Goal: Task Accomplishment & Management: Complete application form

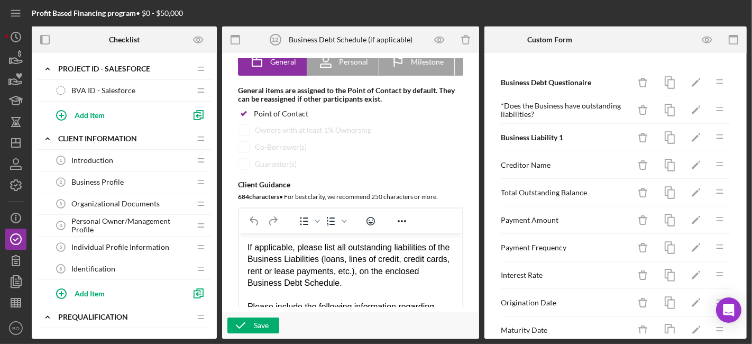
scroll to position [188, 0]
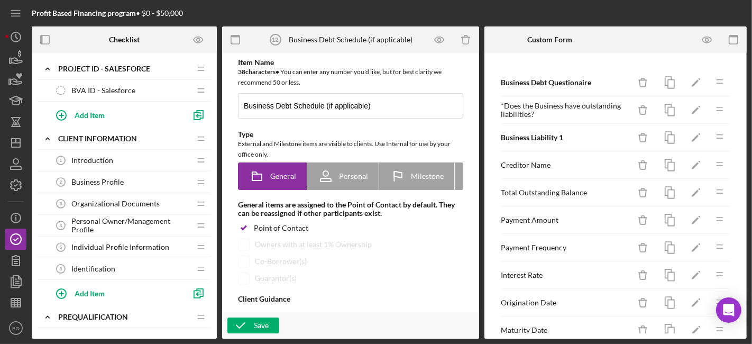
type textarea "<div>If applicable, please list all outstanding liabilities of the Business Lia…"
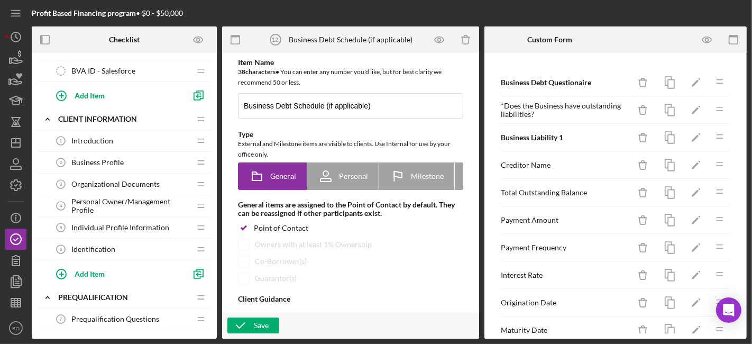
scroll to position [18, 0]
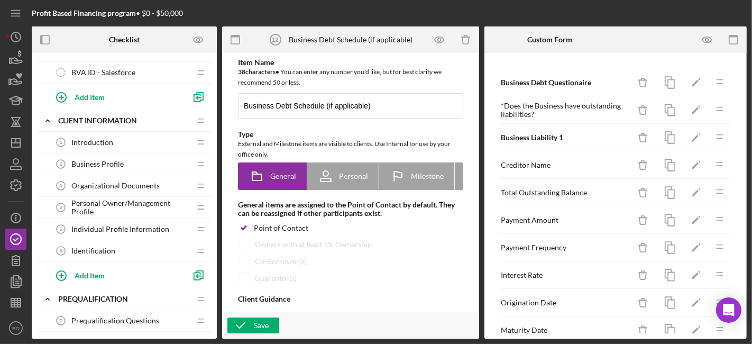
click at [106, 138] on span "Introduction" at bounding box center [92, 142] width 42 height 8
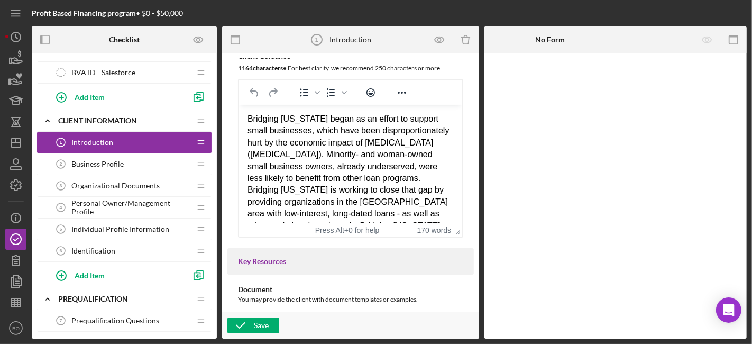
scroll to position [256, 0]
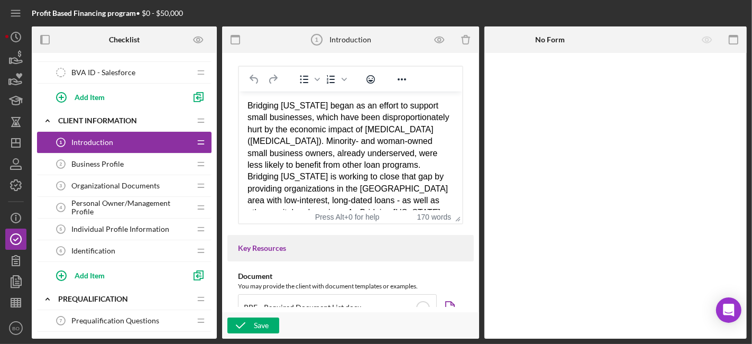
click at [272, 137] on div "Bridging [US_STATE] began as an effort to support small businesses, which have …" at bounding box center [350, 183] width 206 height 166
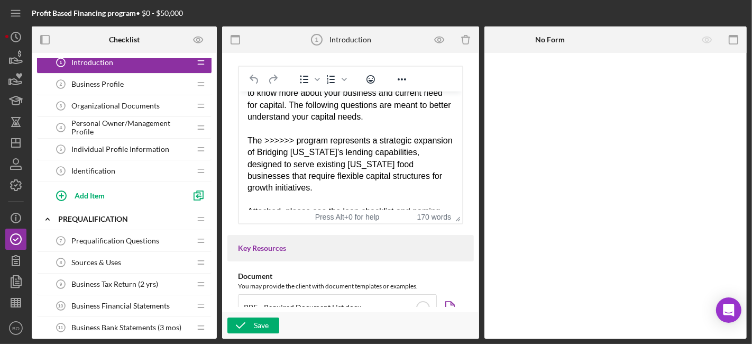
scroll to position [65, 0]
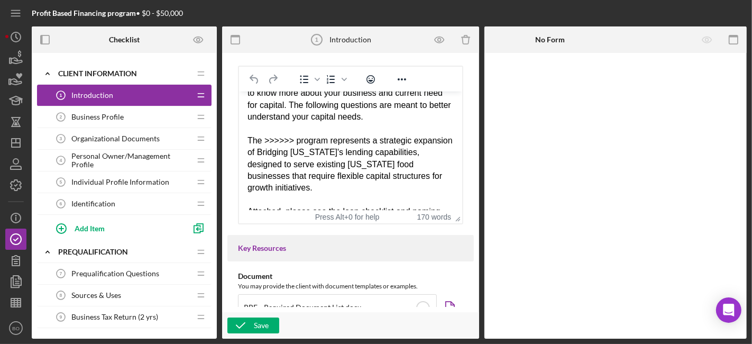
click at [112, 113] on span "Business Profile" at bounding box center [97, 117] width 52 height 8
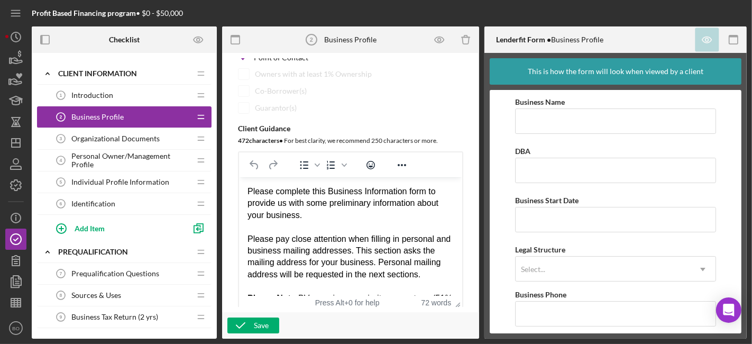
scroll to position [216, 0]
